Goal: Task Accomplishment & Management: Manage account settings

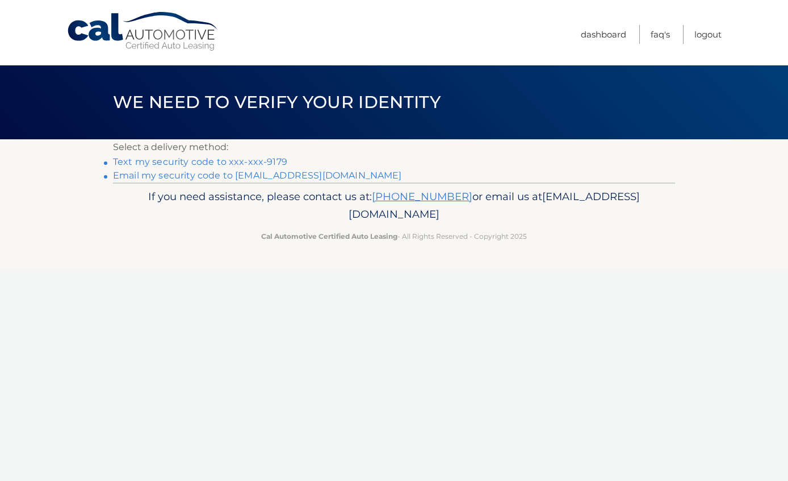
click at [310, 177] on link "Email my security code to d********@sbcglobal.net" at bounding box center [257, 175] width 289 height 11
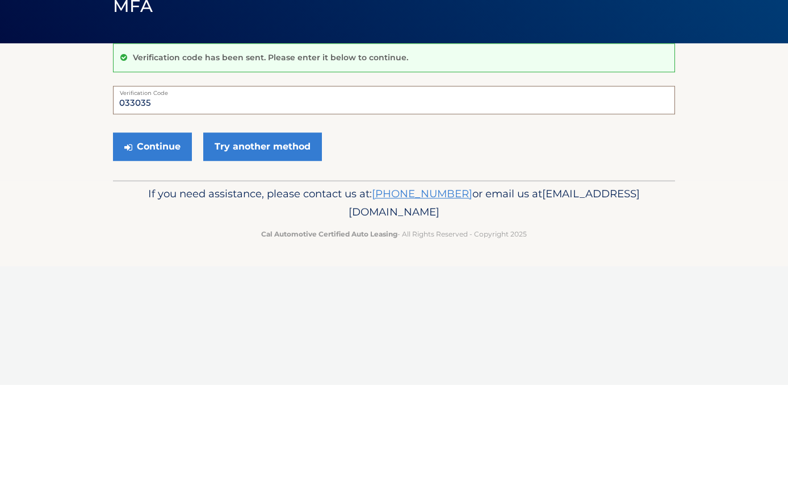
type input "033035"
click at [148, 228] on button "Continue" at bounding box center [152, 242] width 79 height 28
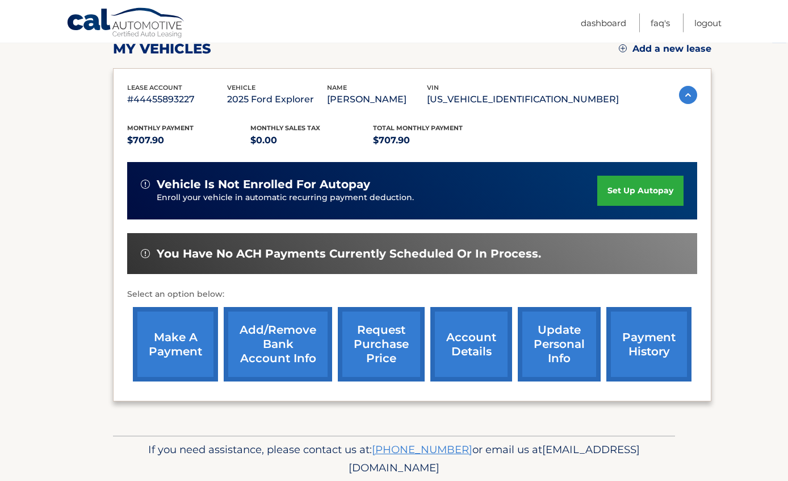
scroll to position [167, 0]
click at [281, 343] on link "Add/Remove bank account info" at bounding box center [278, 344] width 108 height 74
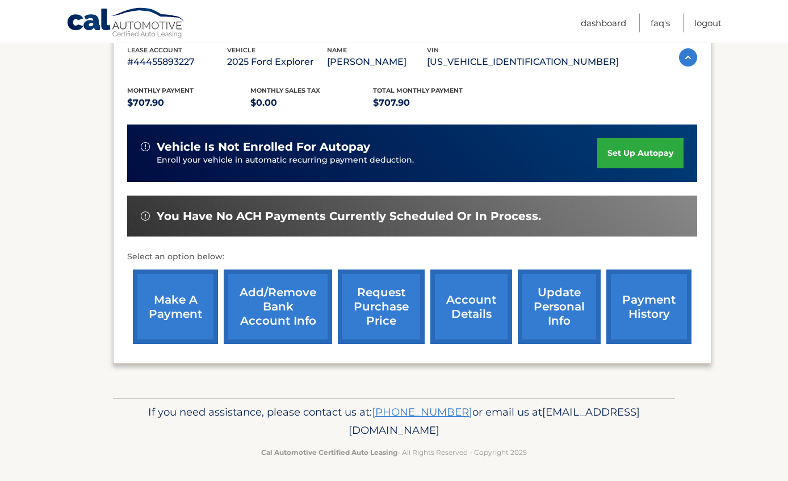
click at [179, 297] on link "make a payment" at bounding box center [175, 306] width 85 height 74
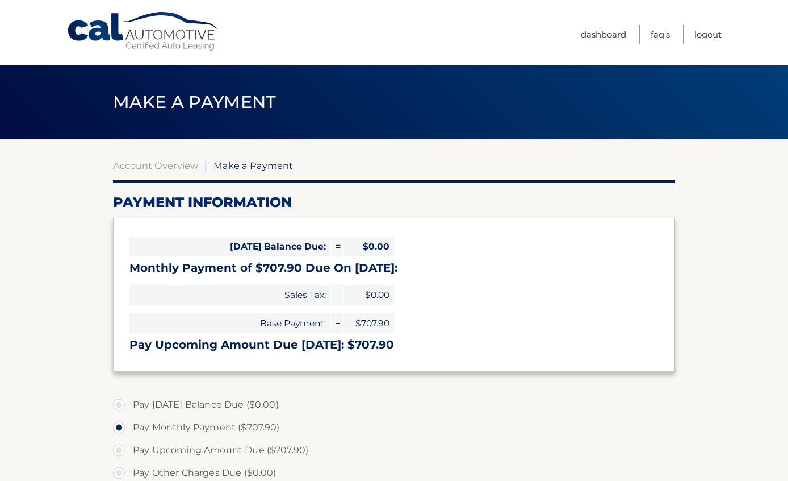
select select "YTg4ZWI4ZWMtODQxZS00ZjFhLWE1YTItYWE2ZjRiNGI1ZmI1"
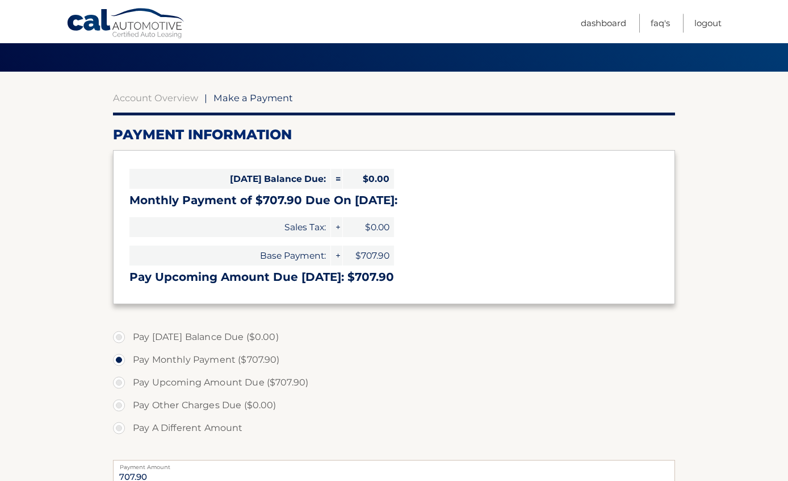
scroll to position [66, 0]
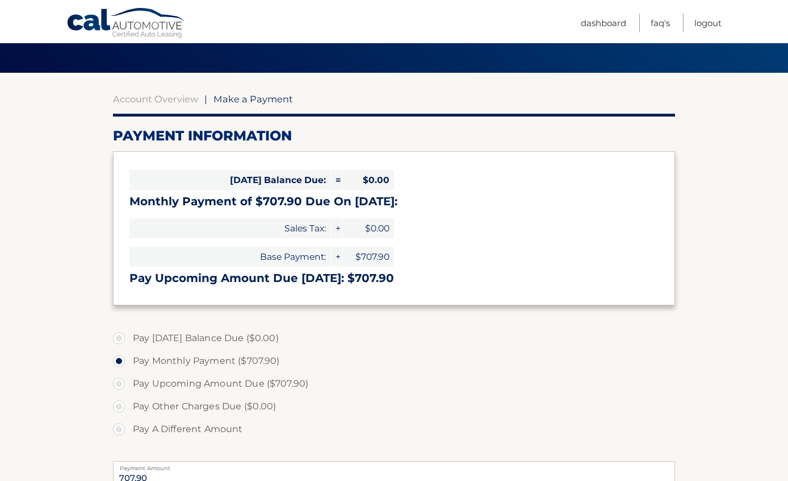
click at [126, 387] on label "Pay Upcoming Amount Due ($707.90)" at bounding box center [394, 383] width 562 height 23
click at [126, 387] on input "Pay Upcoming Amount Due ($707.90)" at bounding box center [123, 381] width 11 height 18
radio input "true"
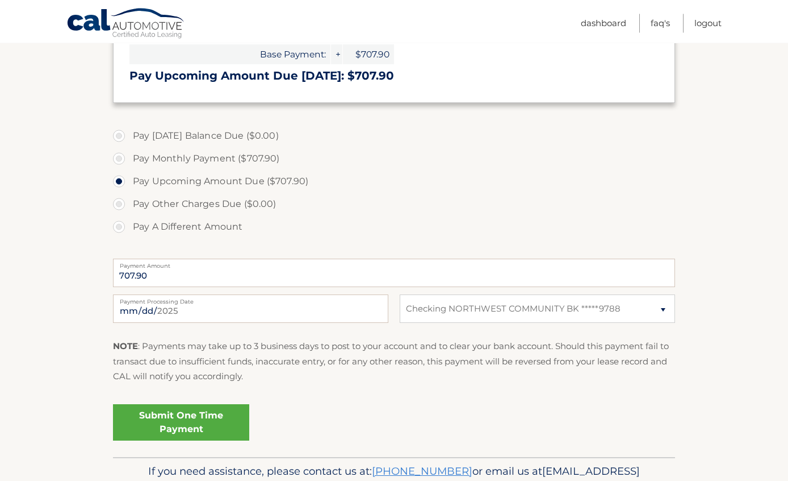
scroll to position [274, 0]
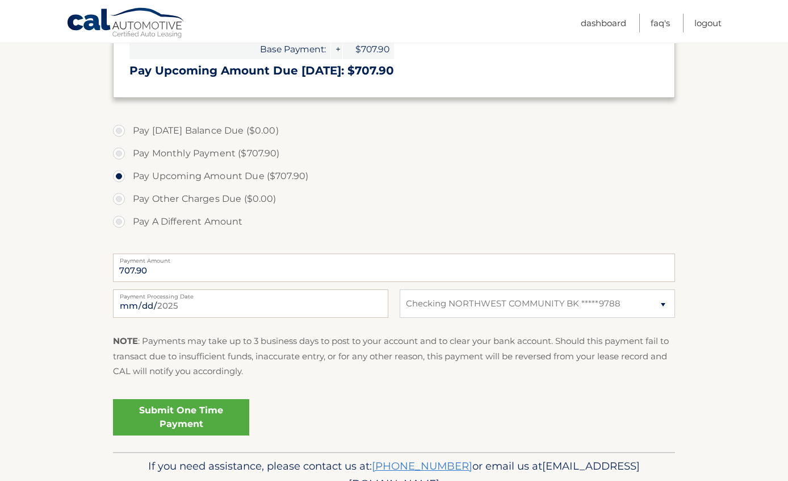
click at [208, 412] on link "Submit One Time Payment" at bounding box center [181, 417] width 136 height 36
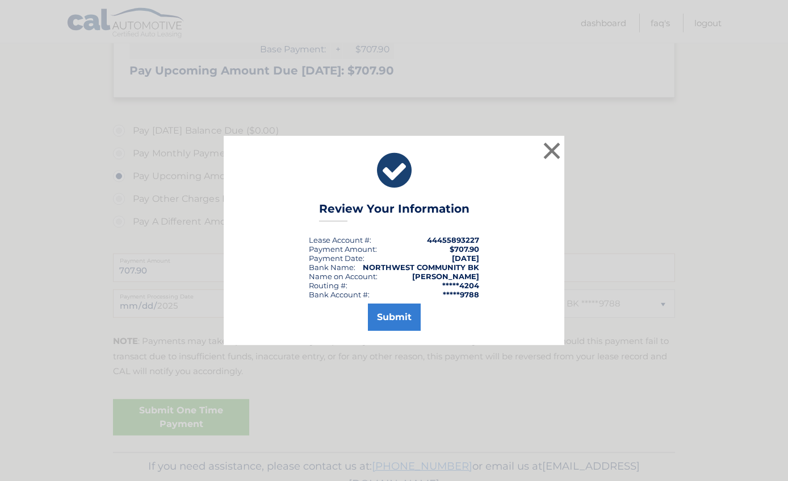
click at [399, 331] on button "Submit" at bounding box center [394, 316] width 53 height 27
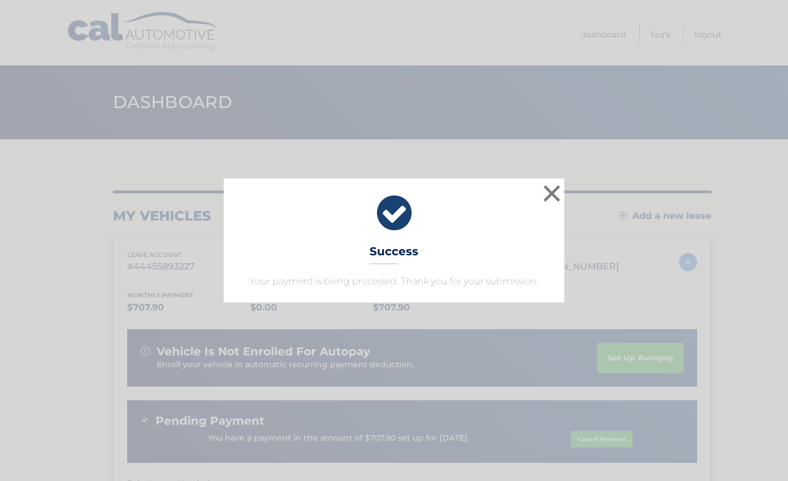
click at [548, 195] on button "×" at bounding box center [552, 193] width 23 height 23
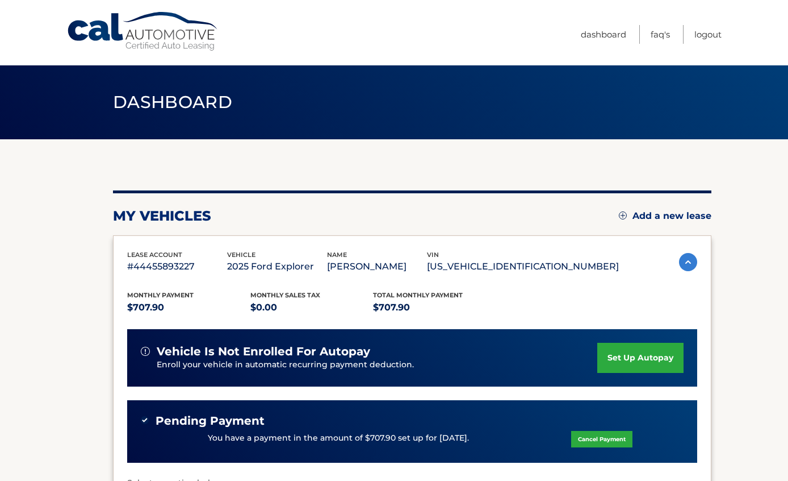
click at [706, 35] on link "Logout" at bounding box center [708, 34] width 27 height 19
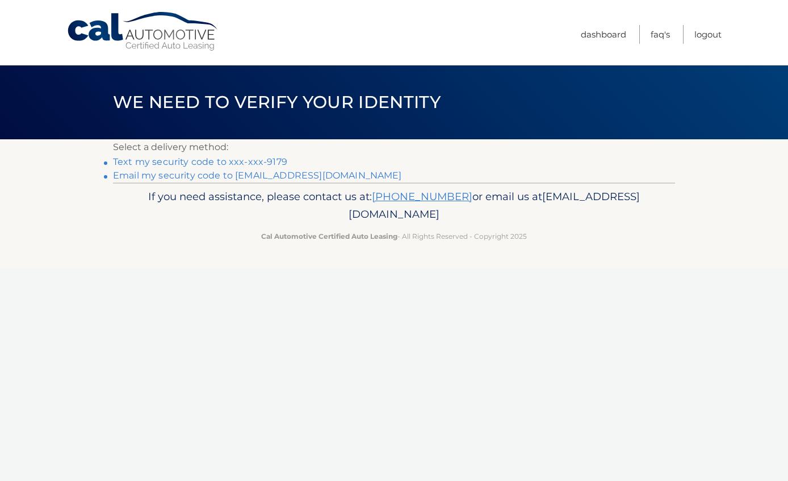
click at [315, 178] on link "Email my security code to [EMAIL_ADDRESS][DOMAIN_NAME]" at bounding box center [257, 175] width 289 height 11
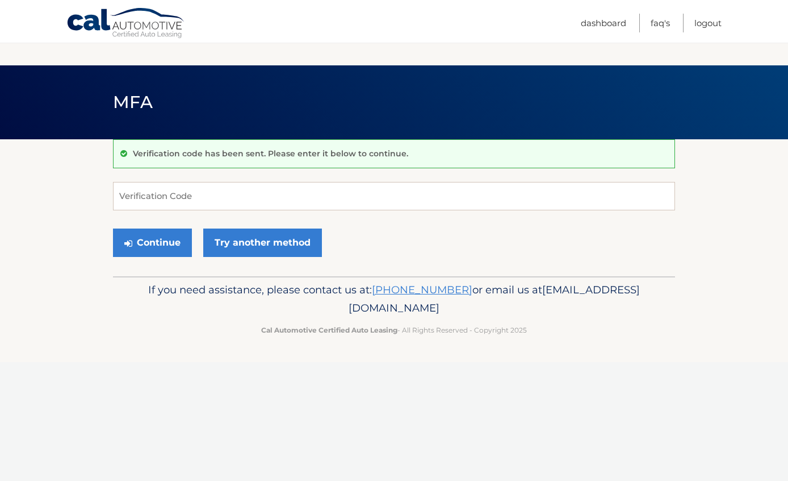
scroll to position [96, 0]
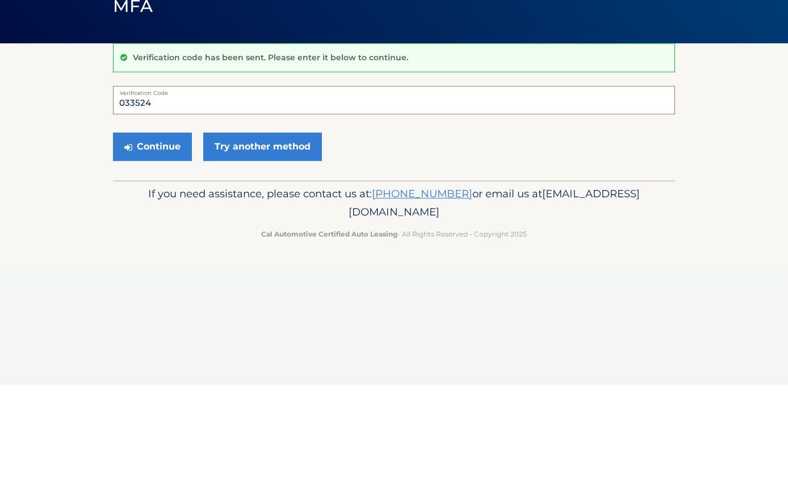
type input "033524"
click at [157, 228] on button "Continue" at bounding box center [152, 242] width 79 height 28
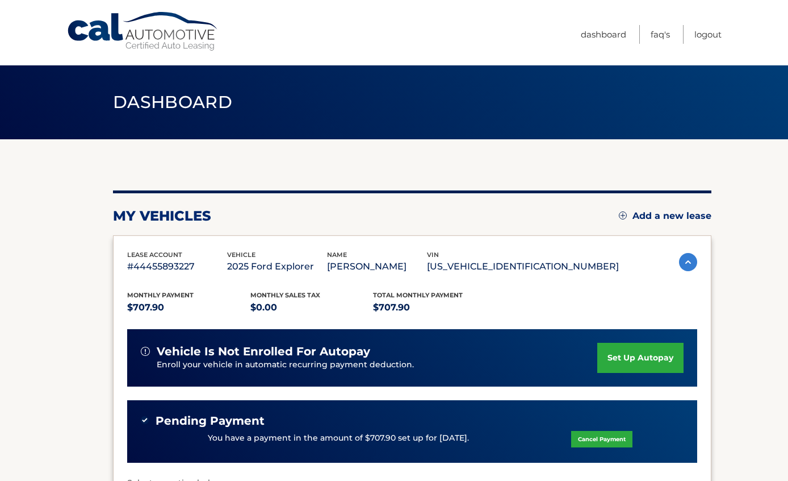
click at [599, 43] on link "Dashboard" at bounding box center [603, 34] width 45 height 19
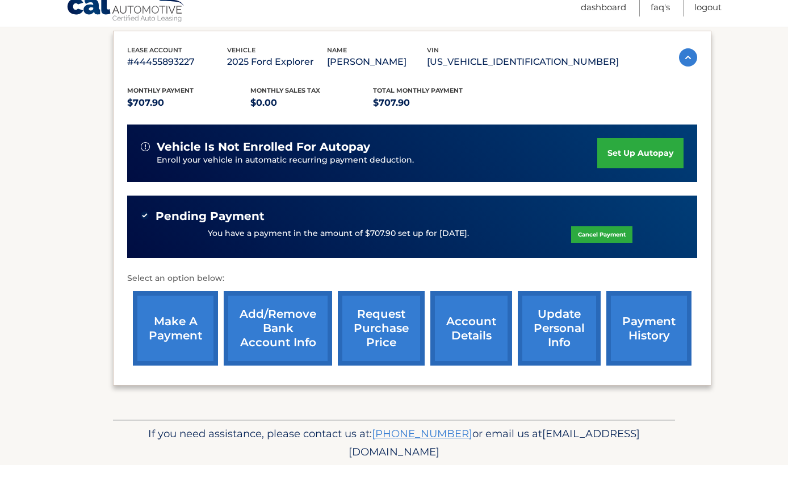
scroll to position [188, 0]
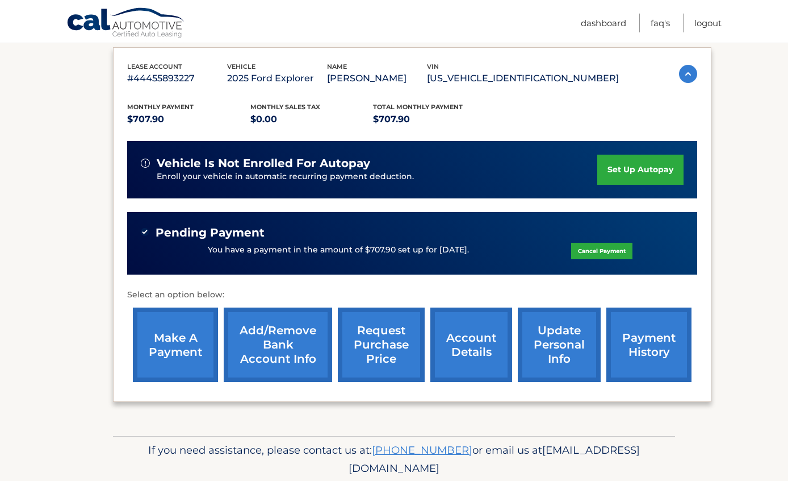
click at [571, 337] on link "update personal info" at bounding box center [559, 344] width 83 height 74
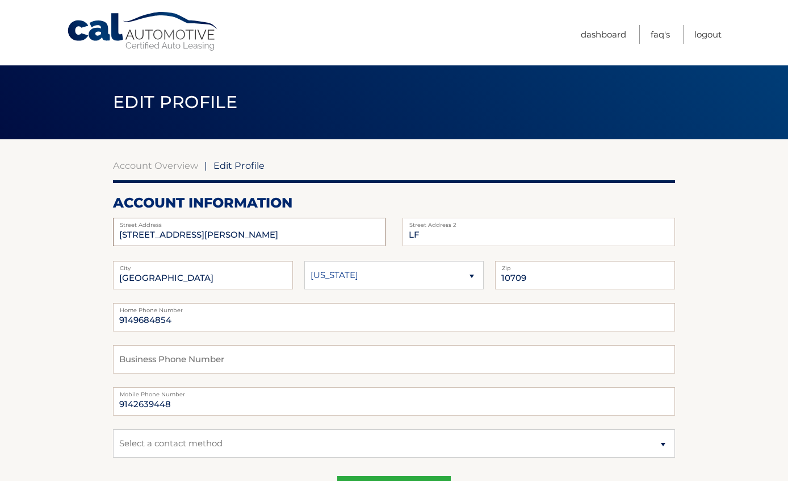
click at [297, 232] on input "[STREET_ADDRESS][PERSON_NAME]" at bounding box center [249, 232] width 273 height 28
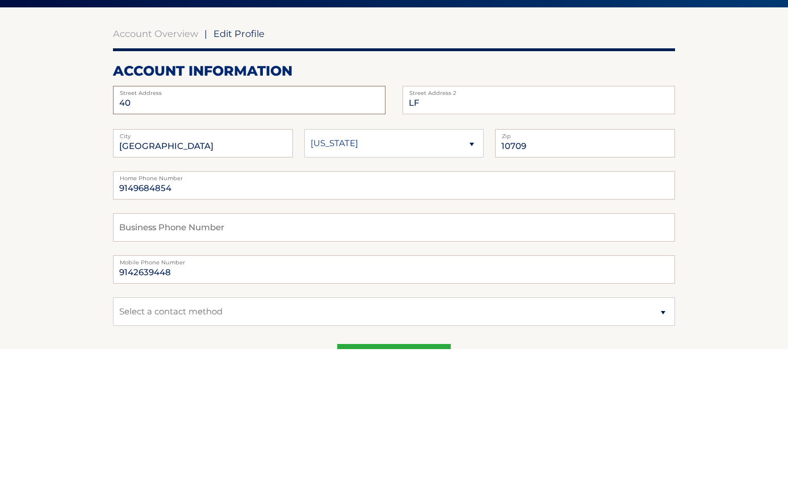
type input "4"
click at [442, 218] on input "LF" at bounding box center [539, 232] width 273 height 28
click at [290, 218] on input "105 Corporate Park Dr" at bounding box center [249, 232] width 273 height 28
type input "105 Corporate Park Dr G030"
click at [450, 218] on input "LF" at bounding box center [539, 232] width 273 height 28
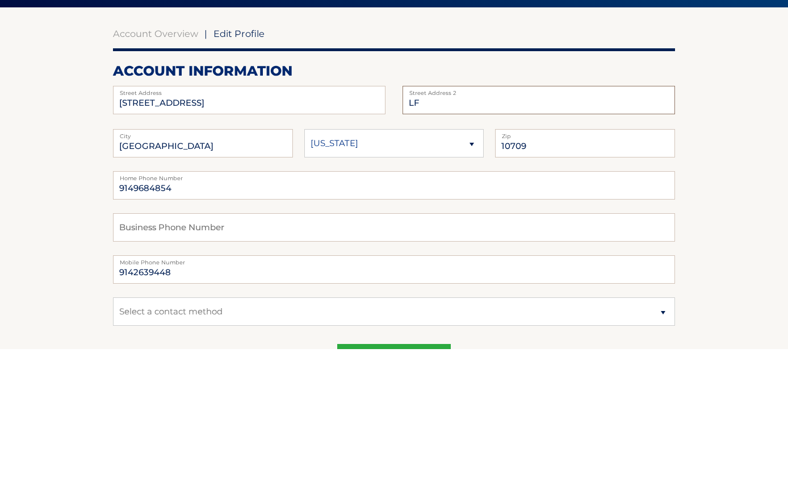
type input "L"
click at [252, 261] on input "EASTCHESTER" at bounding box center [203, 275] width 180 height 28
type input "E"
type input "West Harrison"
click at [578, 261] on input "10709" at bounding box center [585, 275] width 180 height 28
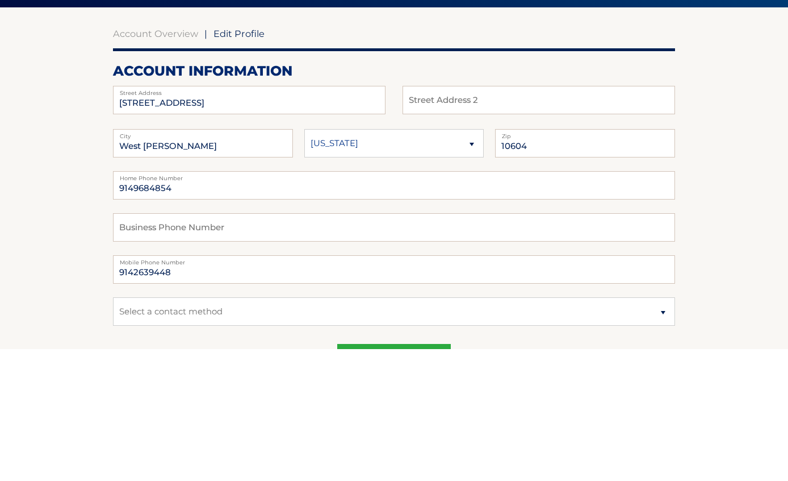
scroll to position [132, 0]
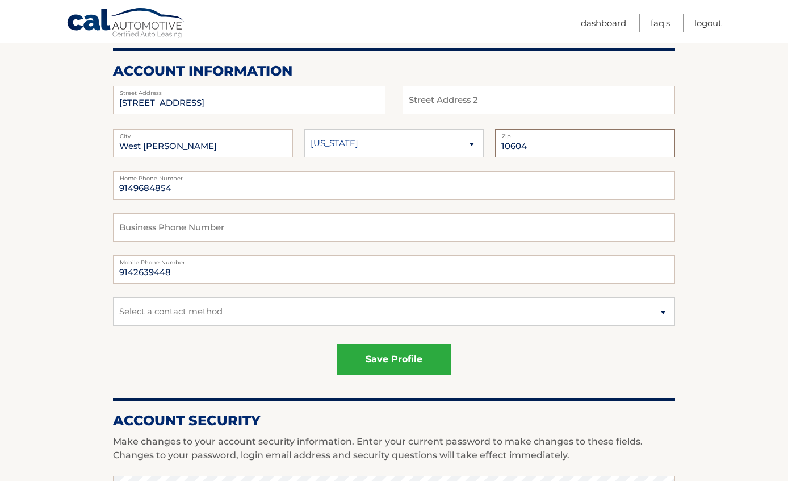
type input "10604"
click at [247, 193] on input "9149684854" at bounding box center [394, 185] width 562 height 28
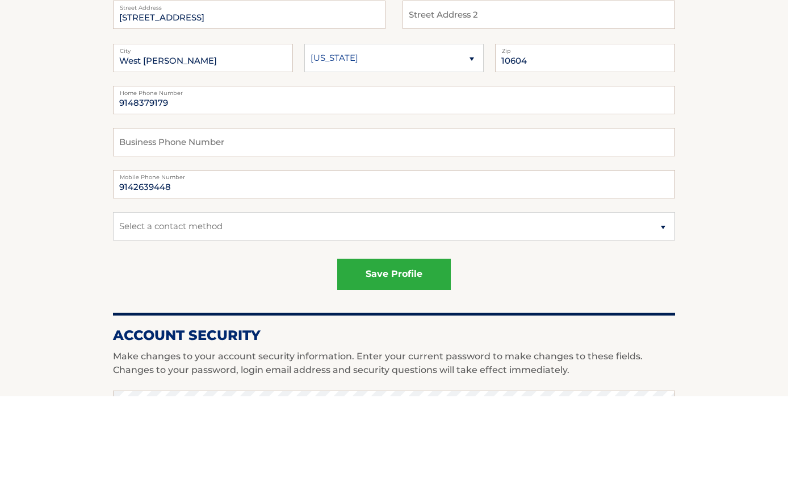
scroll to position [217, 0]
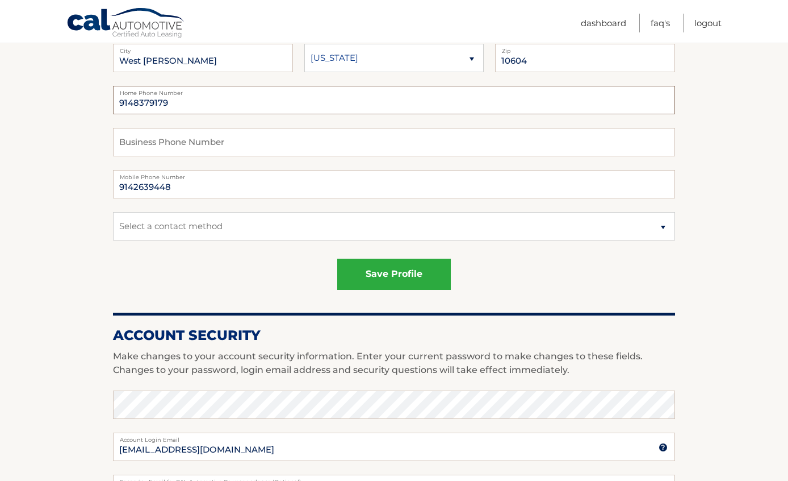
type input "9148379179"
click at [627, 226] on select "Select a contact method Mobile Home" at bounding box center [394, 226] width 562 height 28
select select "1"
click at [419, 273] on button "save profile" at bounding box center [394, 273] width 114 height 31
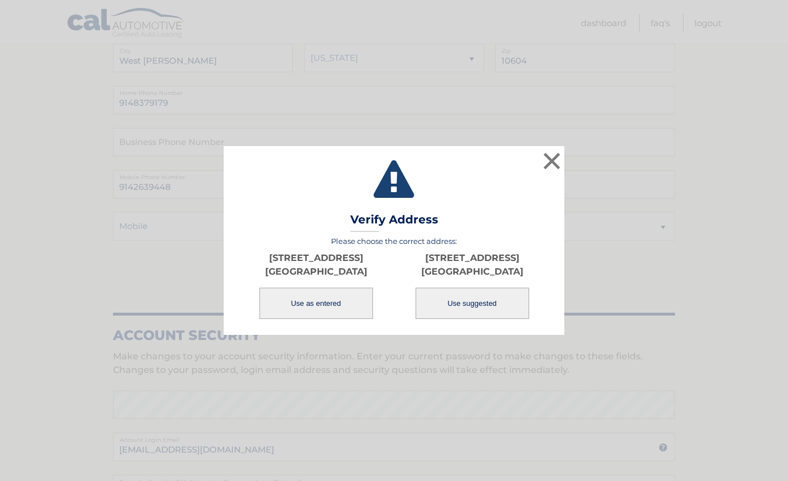
click at [494, 302] on button "Use suggested" at bounding box center [473, 302] width 114 height 31
type input "[STREET_ADDRESS]"
type input "WEST [PERSON_NAME]"
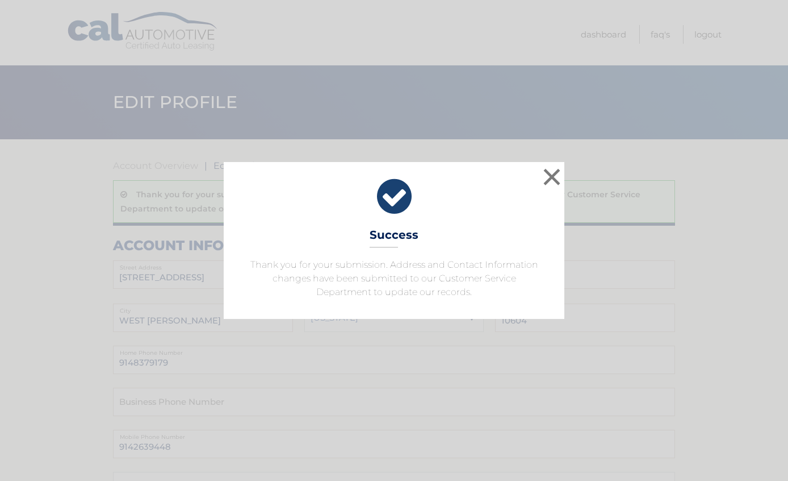
click at [553, 178] on button "×" at bounding box center [552, 176] width 23 height 23
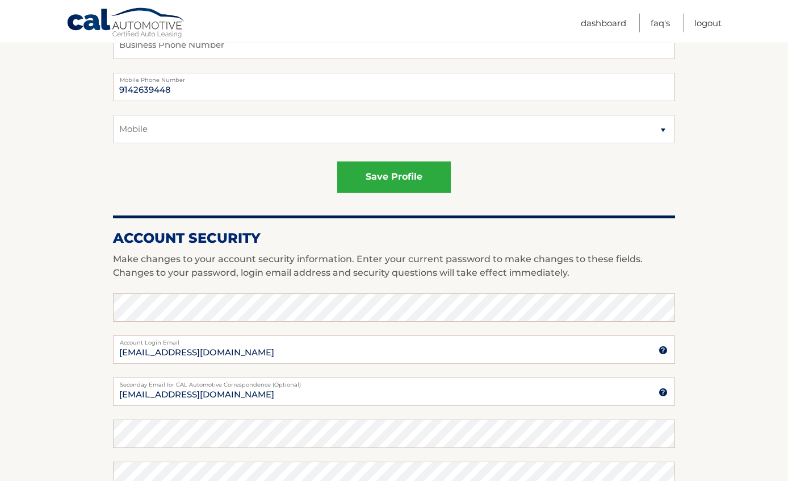
click at [402, 181] on button "save profile" at bounding box center [394, 176] width 114 height 31
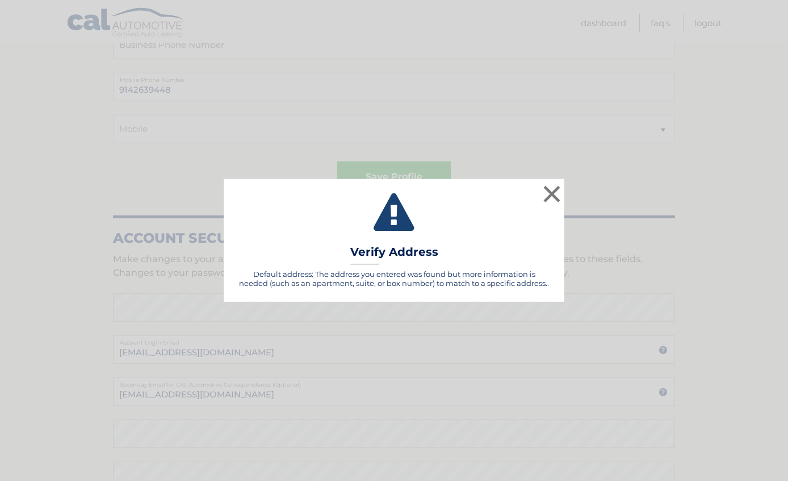
click at [554, 205] on button "×" at bounding box center [552, 193] width 23 height 23
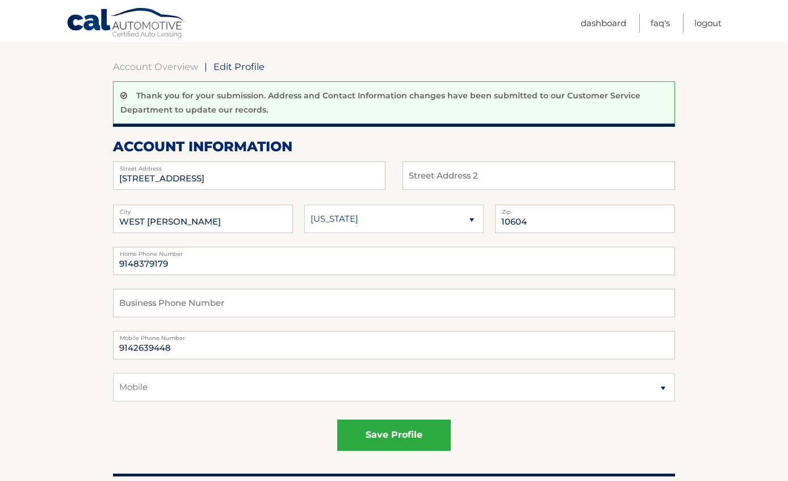
scroll to position [87, 0]
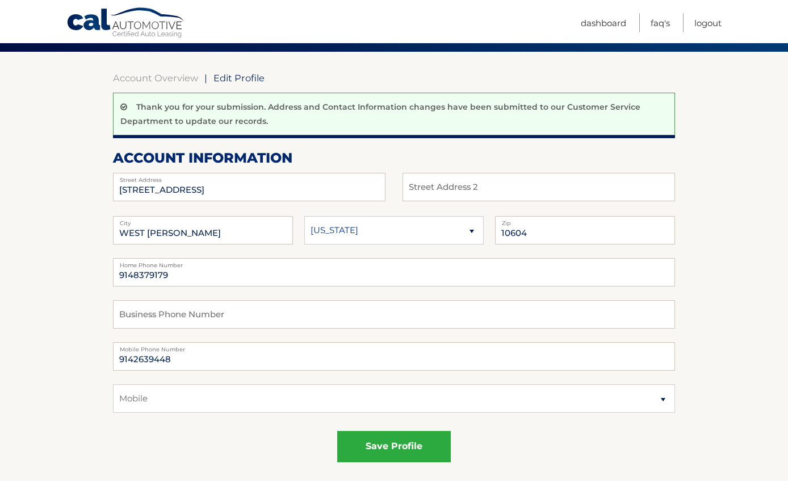
click at [715, 22] on link "Logout" at bounding box center [708, 23] width 27 height 19
